Goal: Transaction & Acquisition: Book appointment/travel/reservation

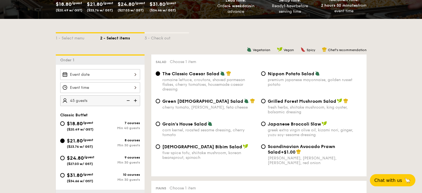
scroll to position [111, 0]
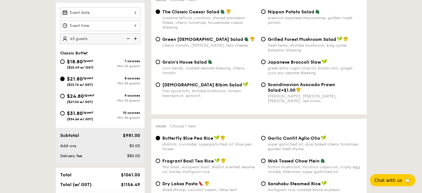
scroll to position [167, 0]
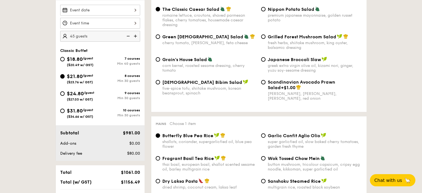
click at [107, 95] on div "9 courses Min 30 guests" at bounding box center [120, 95] width 40 height 9
click at [65, 95] on input "$24.80 /guest ($27.03 w/ GST) 9 courses Min 30 guests" at bounding box center [62, 93] width 4 height 4
radio input "true"
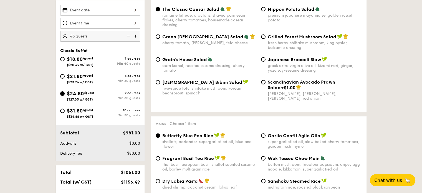
radio input "true"
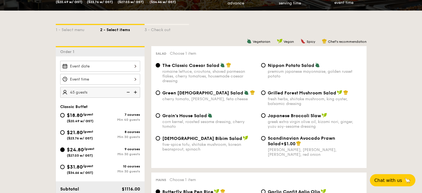
scroll to position [56, 0]
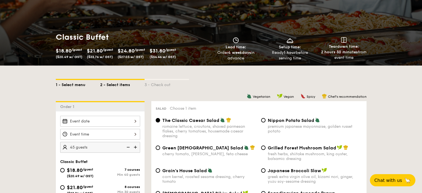
click at [67, 81] on div "1 - Select menu" at bounding box center [78, 84] width 44 height 8
select select
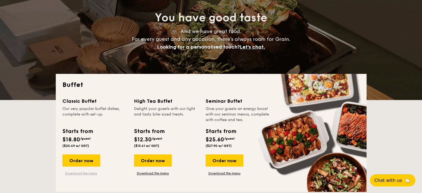
click at [86, 173] on link "Download the menu" at bounding box center [81, 173] width 38 height 4
